Goal: Information Seeking & Learning: Learn about a topic

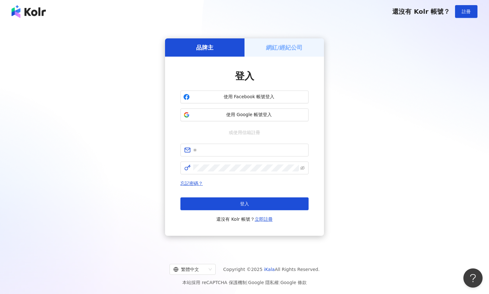
click at [243, 118] on button "使用 Google 帳號登入" at bounding box center [244, 115] width 128 height 13
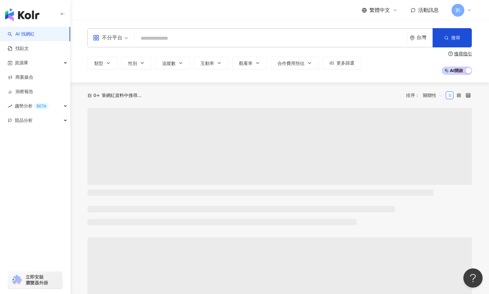
click at [179, 38] on input "search" at bounding box center [270, 38] width 267 height 12
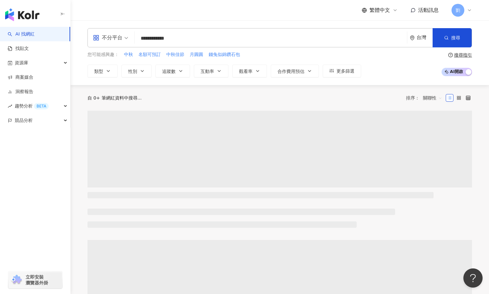
click at [113, 38] on div "不分平台" at bounding box center [107, 38] width 29 height 10
type input "**********"
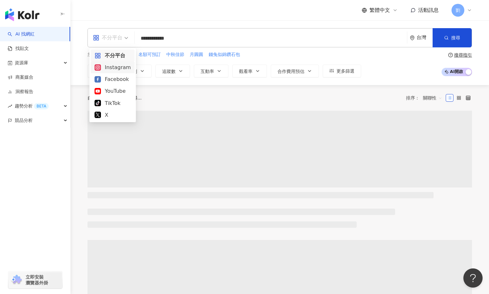
click at [115, 71] on div "Instagram" at bounding box center [112, 67] width 36 height 8
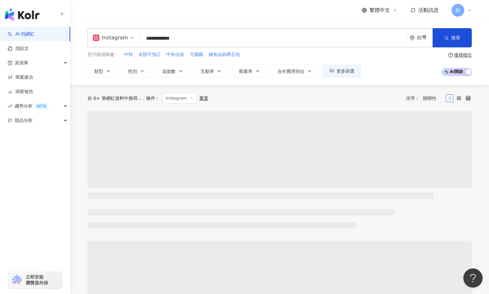
click at [197, 37] on input "**********" at bounding box center [274, 38] width 262 height 12
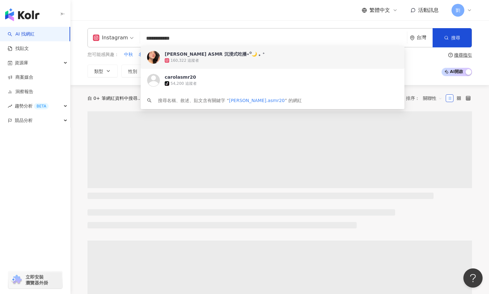
click at [194, 57] on div "160,322 追蹤者" at bounding box center [281, 60] width 233 height 6
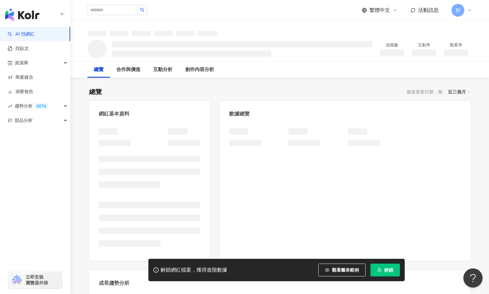
click at [385, 266] on button "解鎖" at bounding box center [384, 270] width 29 height 13
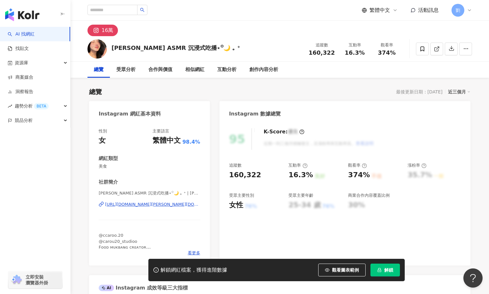
click at [385, 270] on span "解鎖" at bounding box center [388, 270] width 9 height 5
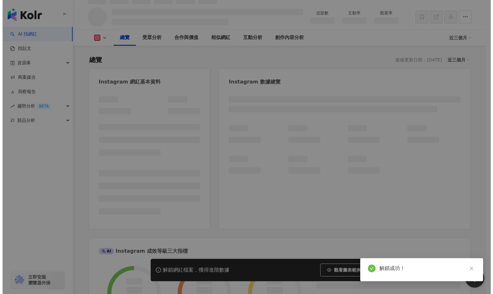
scroll to position [38, 0]
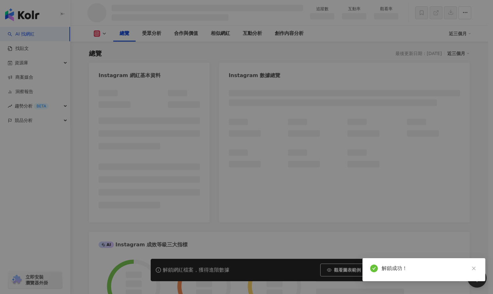
click at [474, 269] on div "解鎖成功！" at bounding box center [430, 269] width 96 height 8
